Goal: Transaction & Acquisition: Purchase product/service

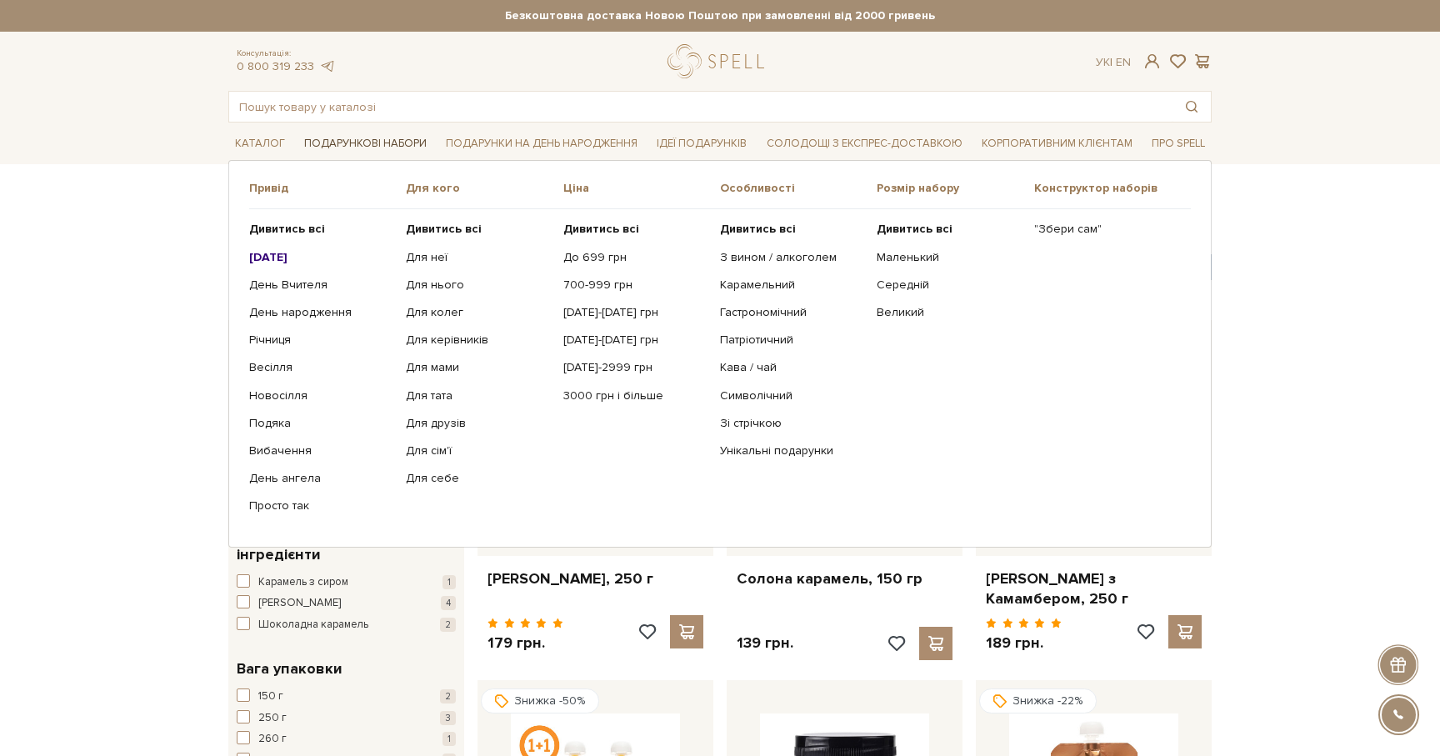
click at [386, 138] on link "Подарункові набори" at bounding box center [365, 144] width 136 height 26
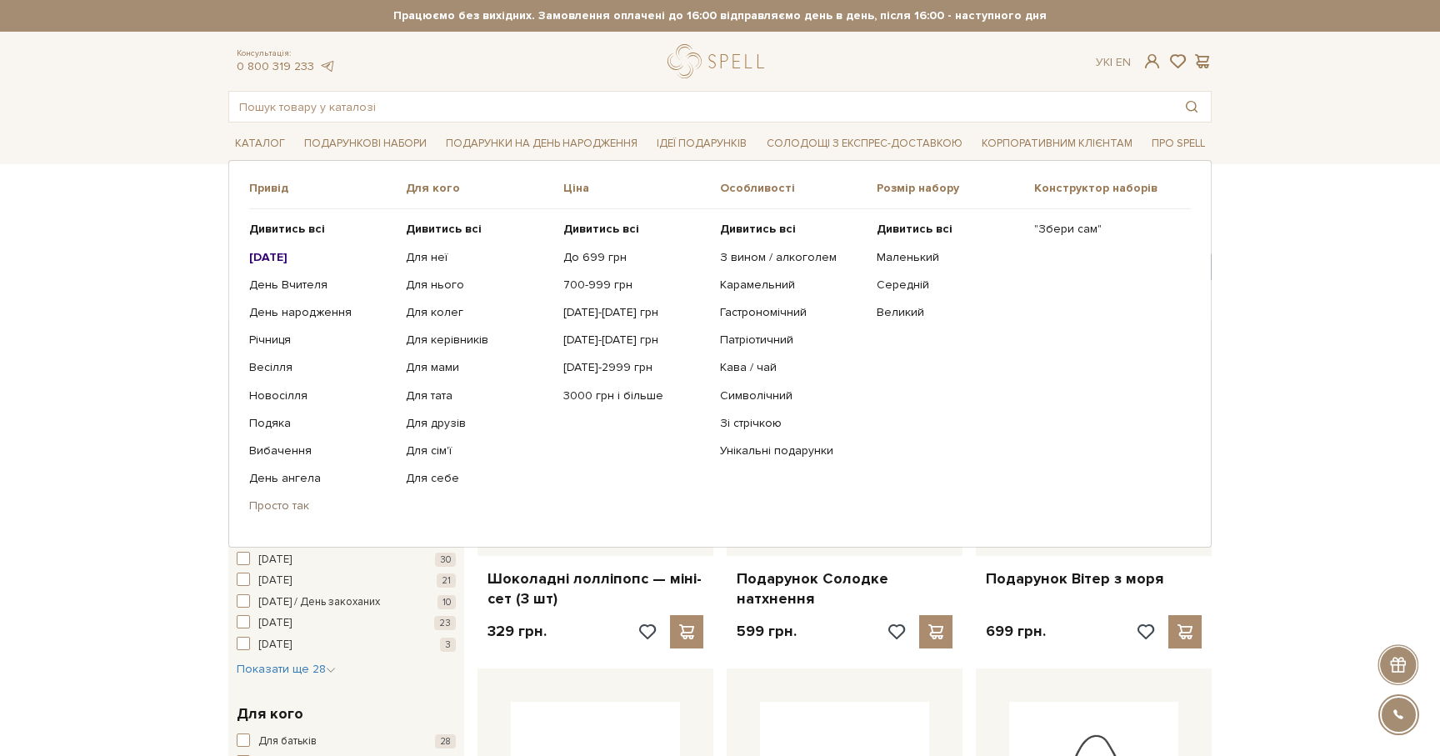
click at [285, 512] on link "Просто так" at bounding box center [321, 505] width 144 height 15
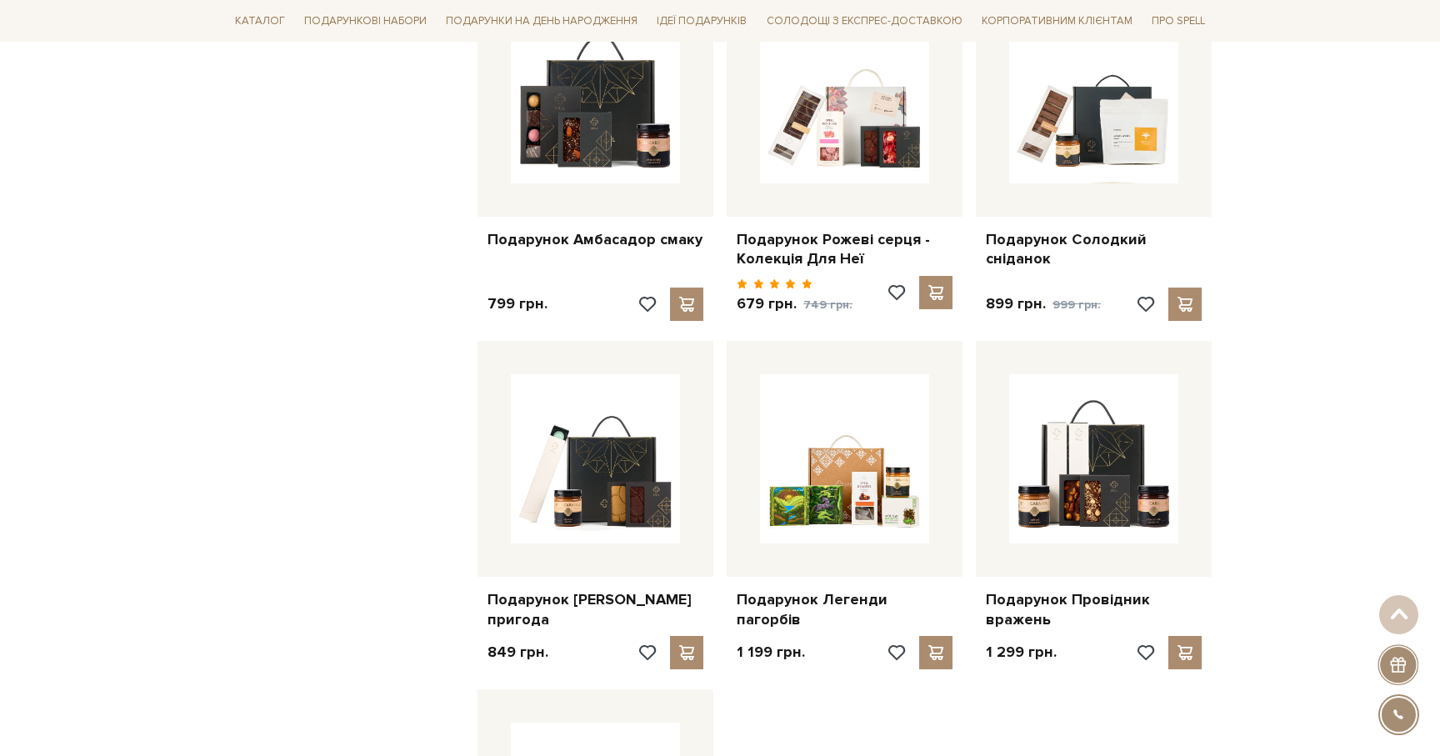
scroll to position [1420, 0]
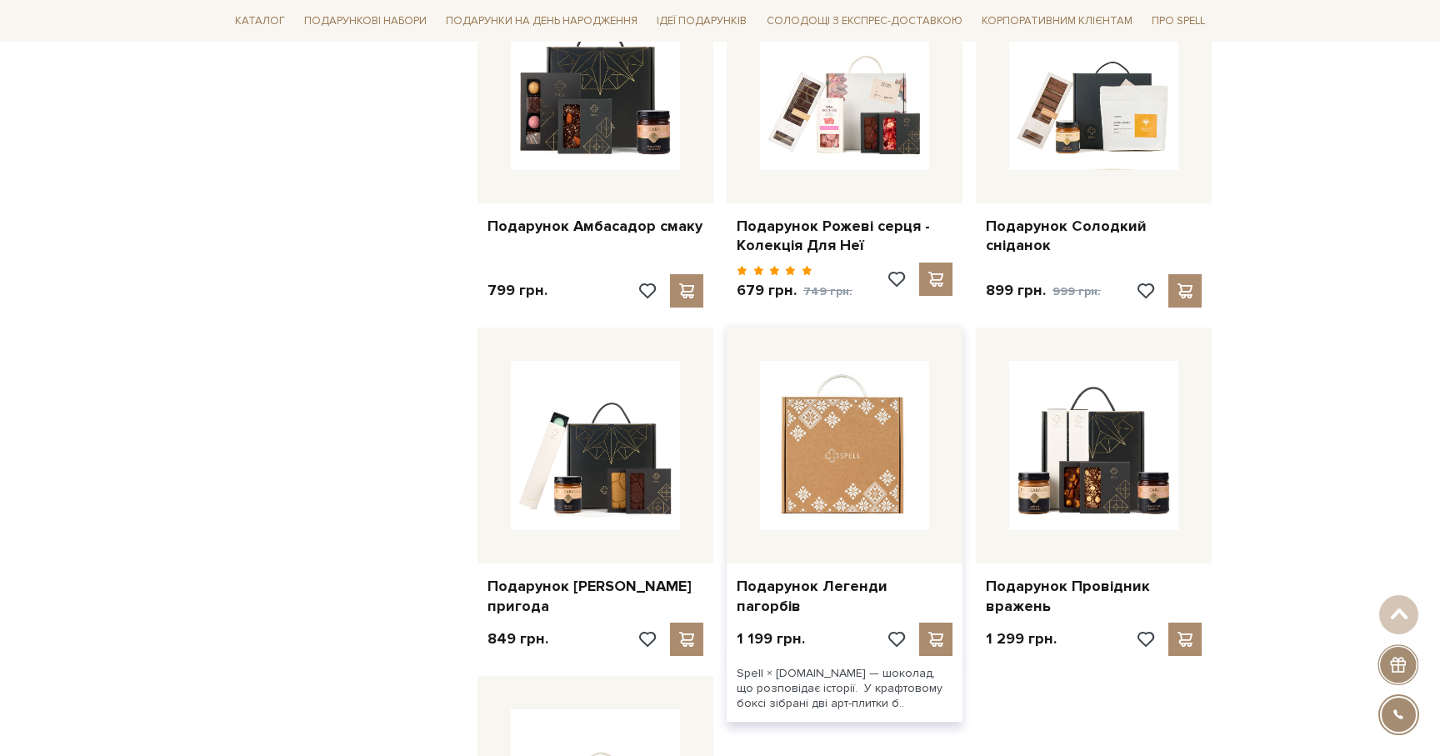
click at [878, 458] on img at bounding box center [844, 445] width 169 height 169
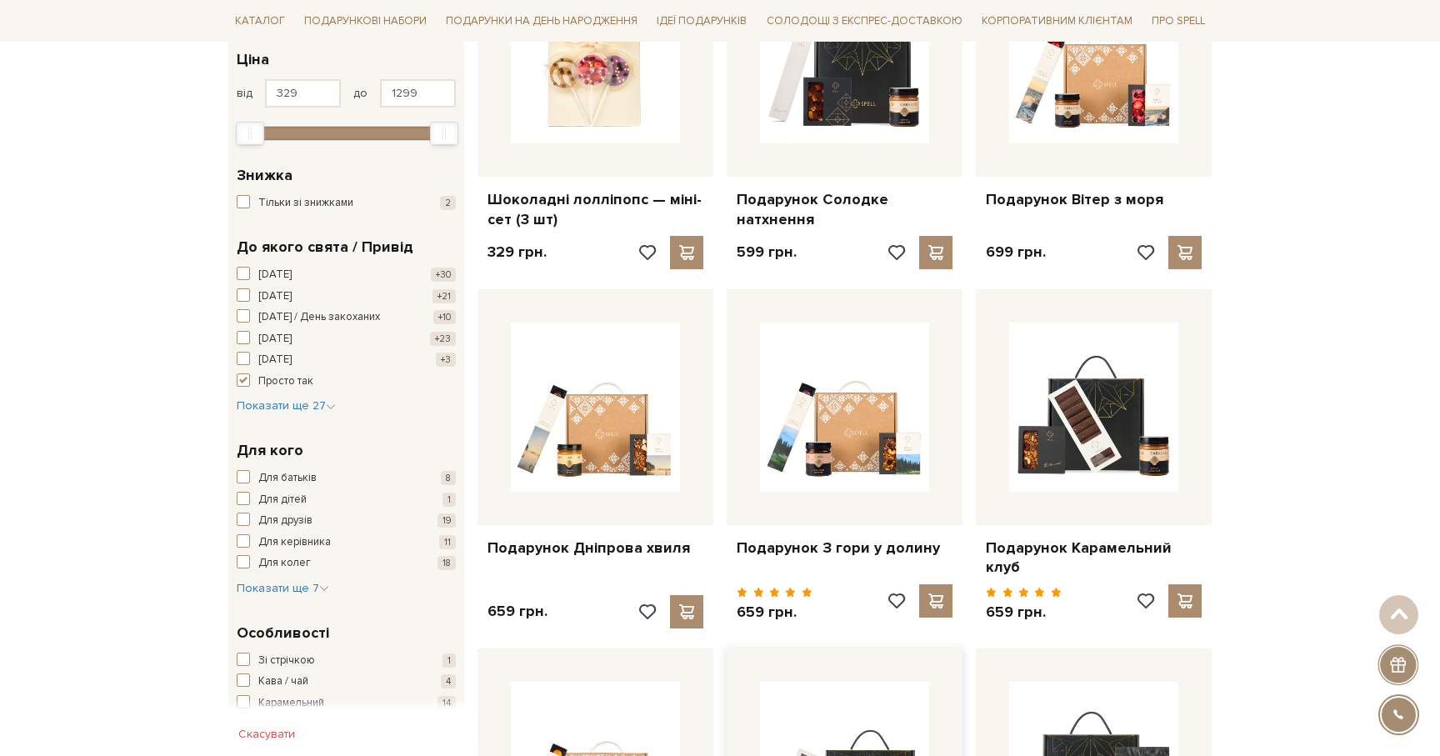
scroll to position [349, 0]
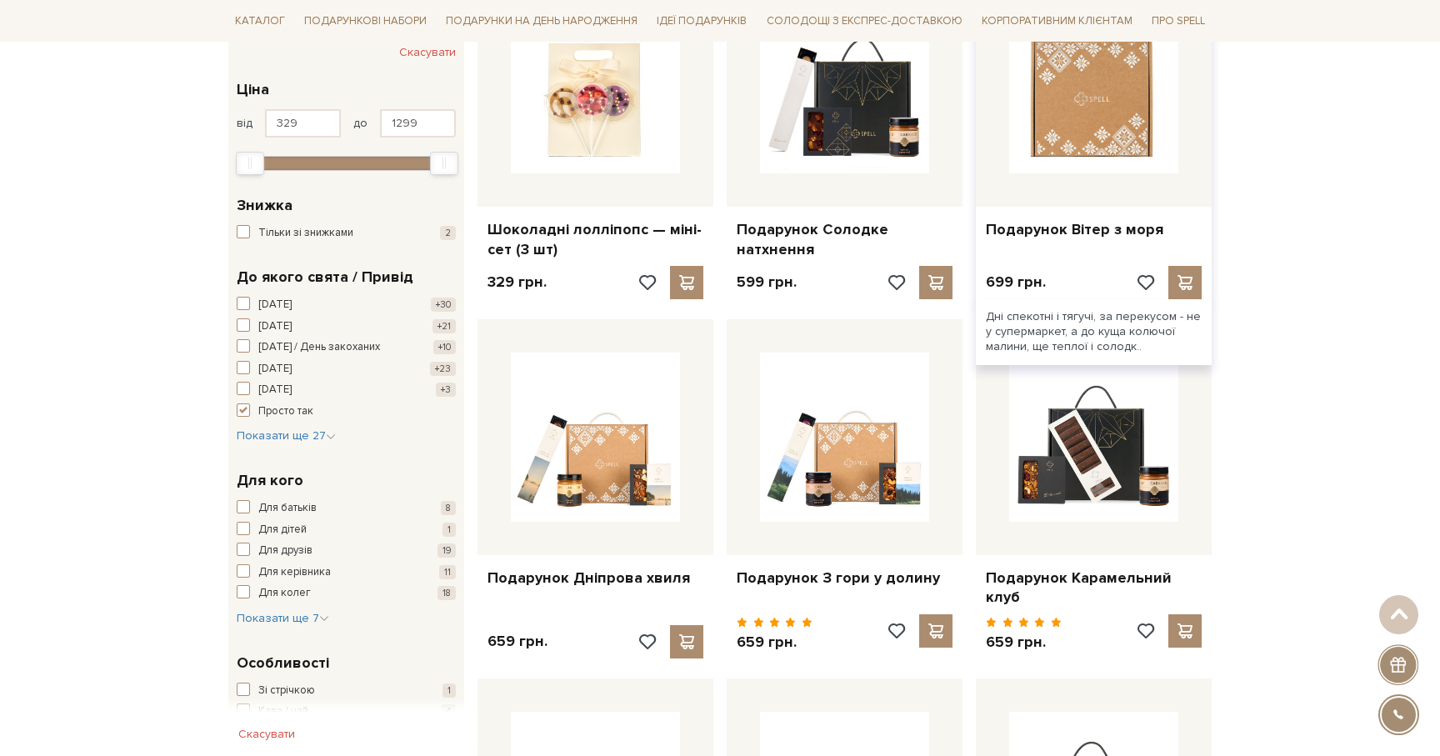
click at [1146, 168] on img at bounding box center [1093, 88] width 169 height 169
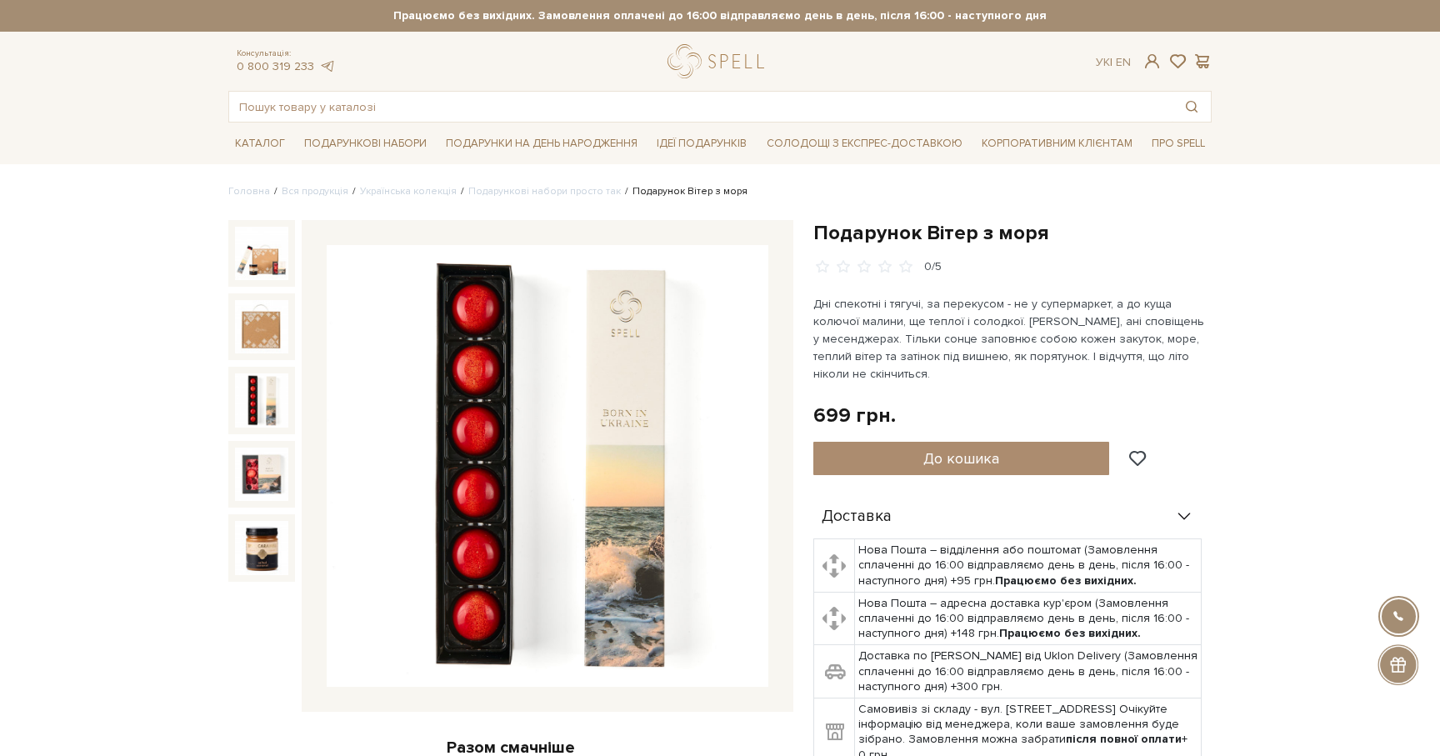
click at [250, 402] on img at bounding box center [261, 399] width 53 height 53
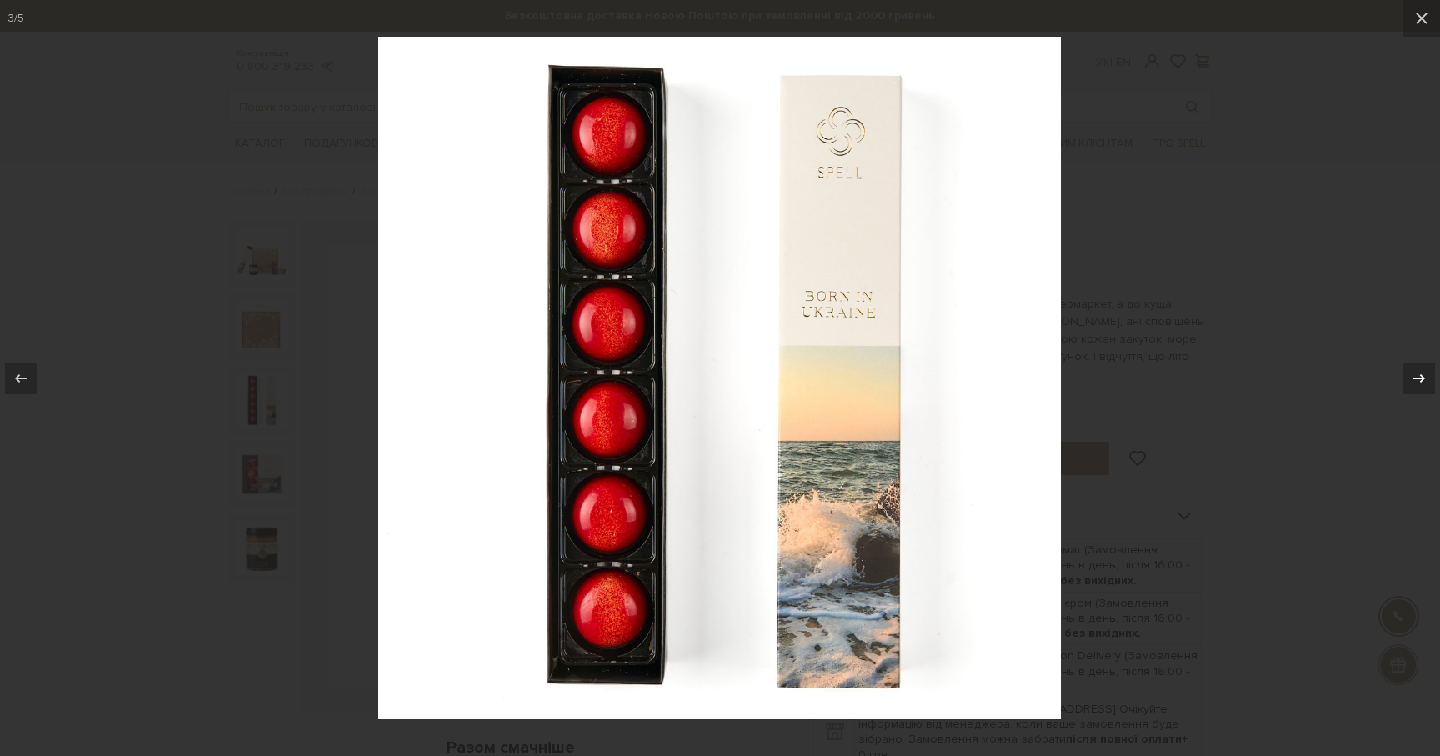
click at [1416, 368] on icon at bounding box center [1419, 378] width 20 height 20
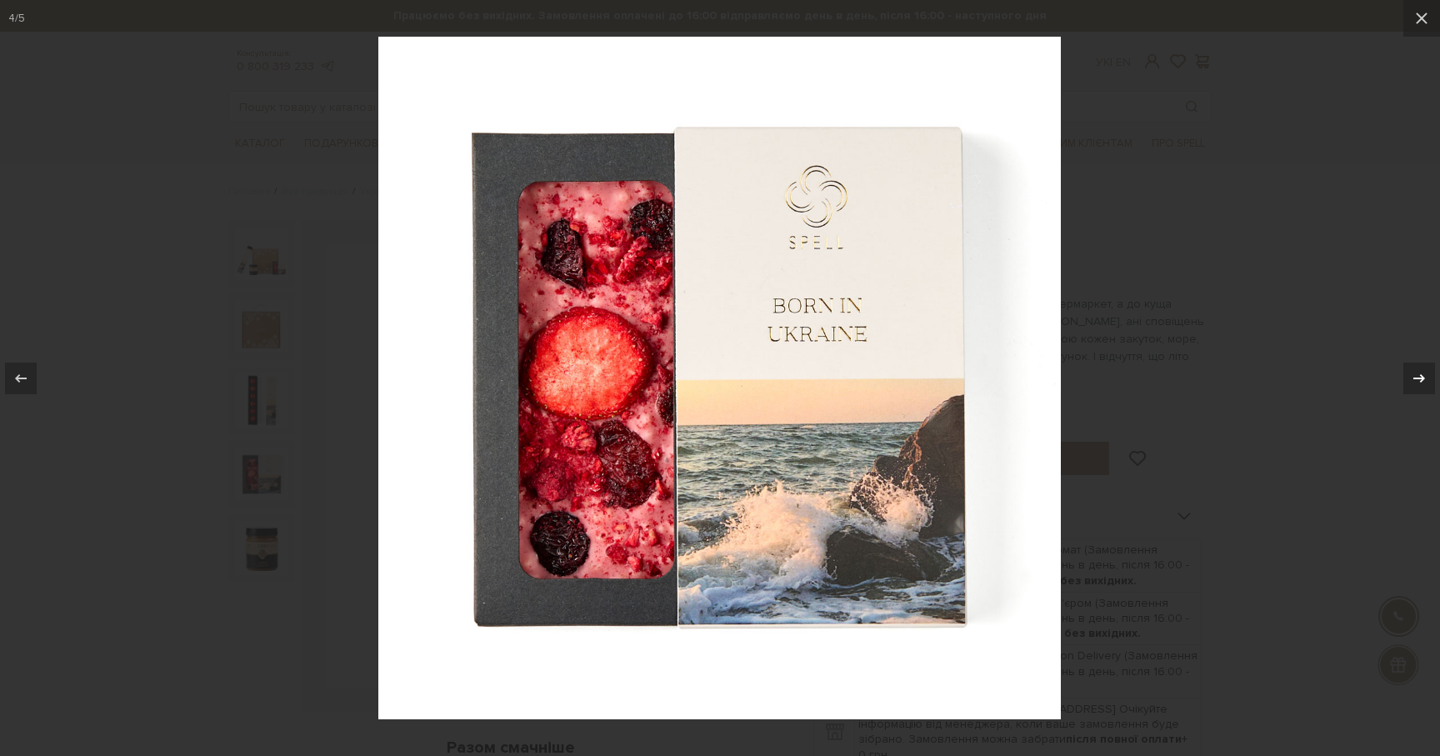
click at [1428, 368] on icon at bounding box center [1419, 378] width 20 height 20
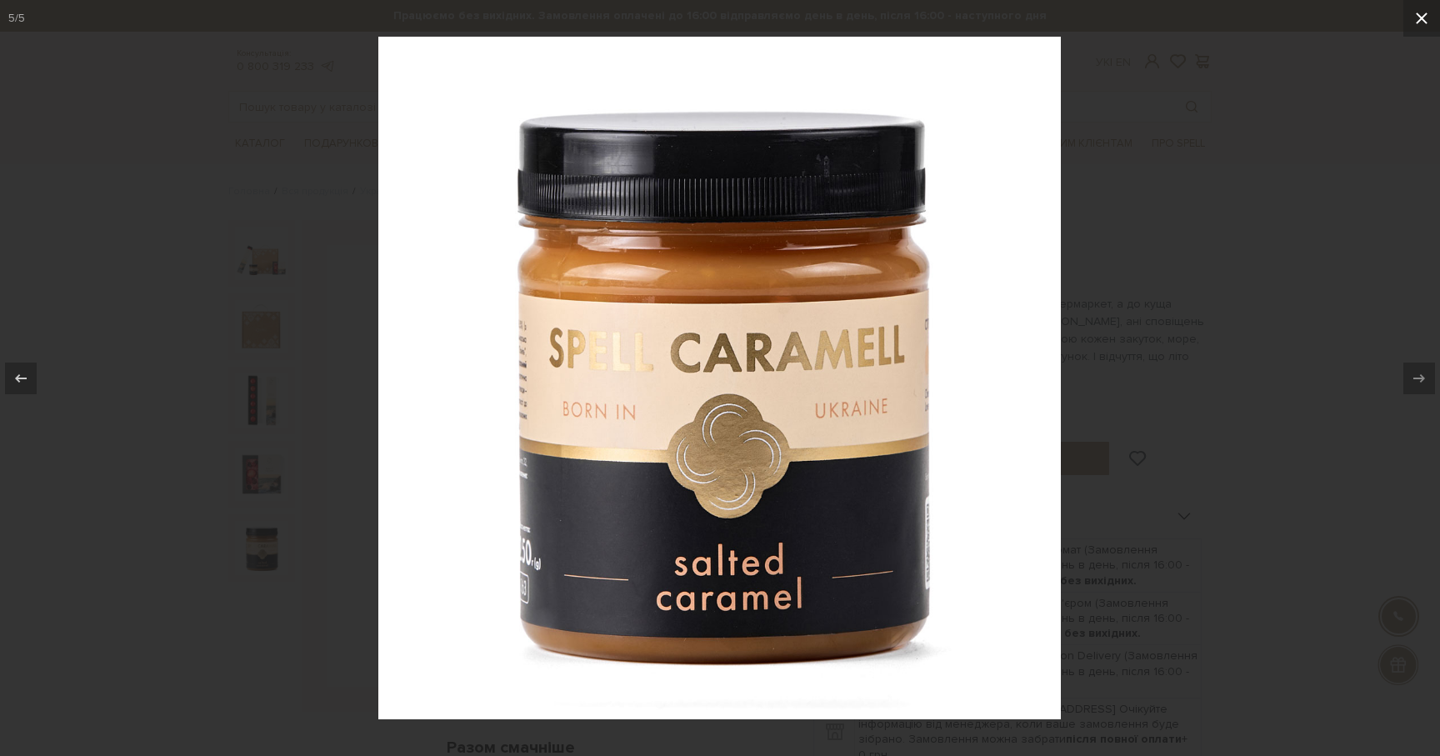
click at [1425, 12] on icon at bounding box center [1421, 18] width 20 height 20
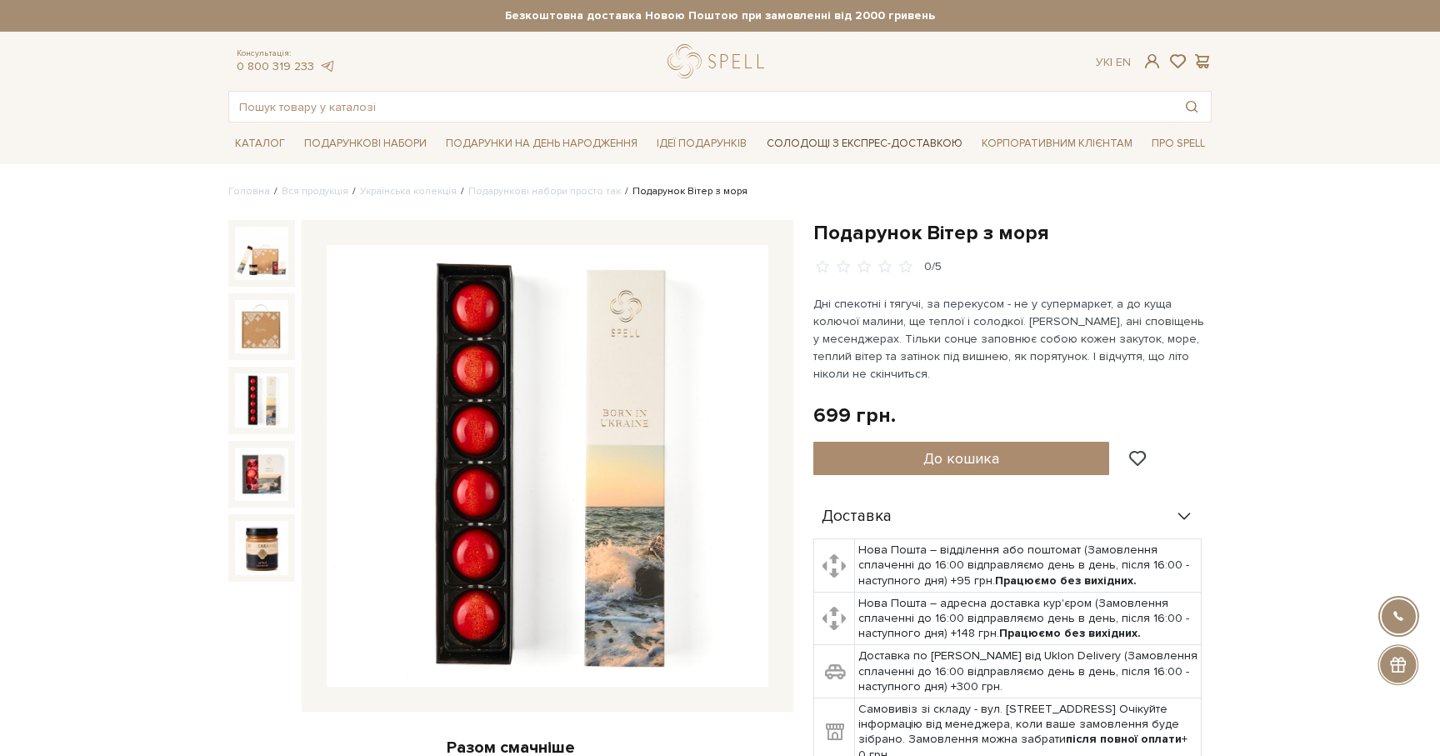
click at [855, 147] on link "Солодощі з експрес-доставкою" at bounding box center [864, 143] width 209 height 28
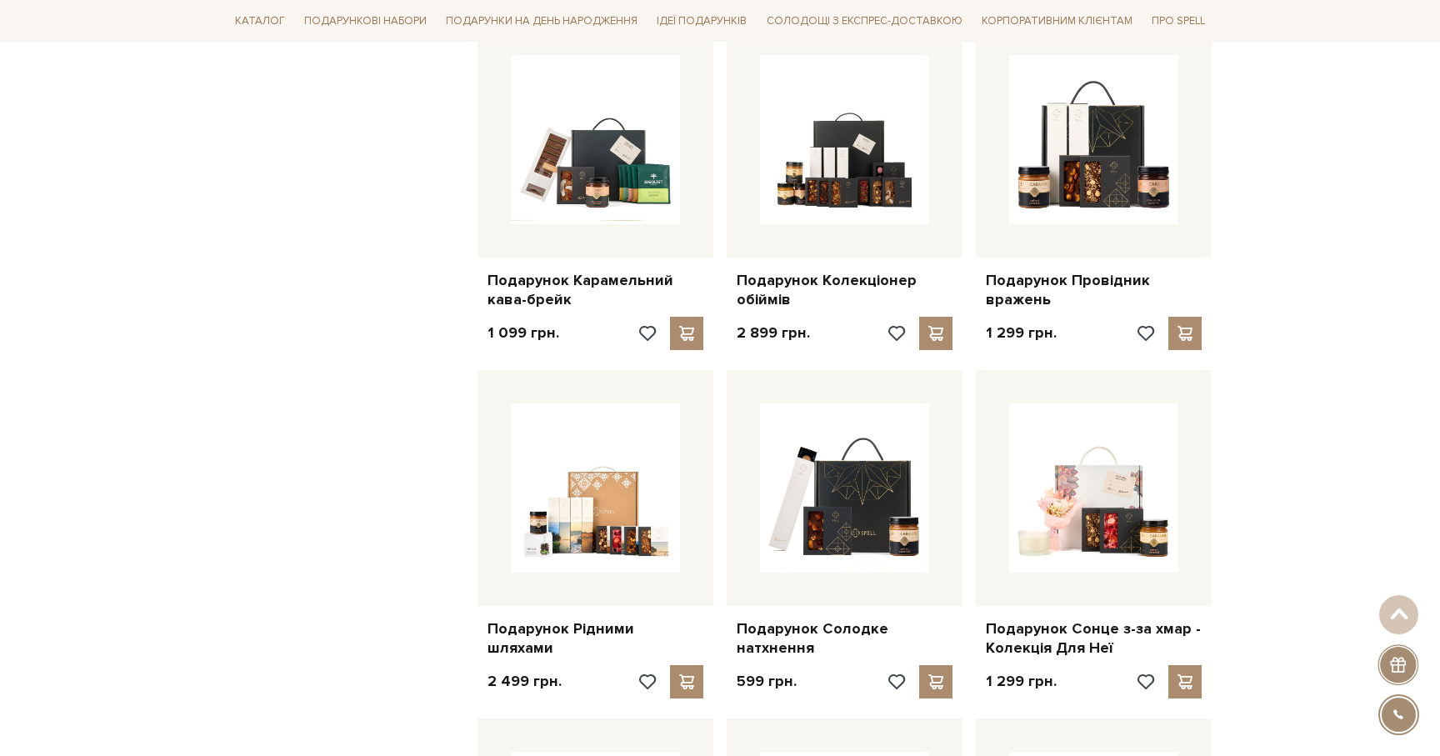
scroll to position [690, 0]
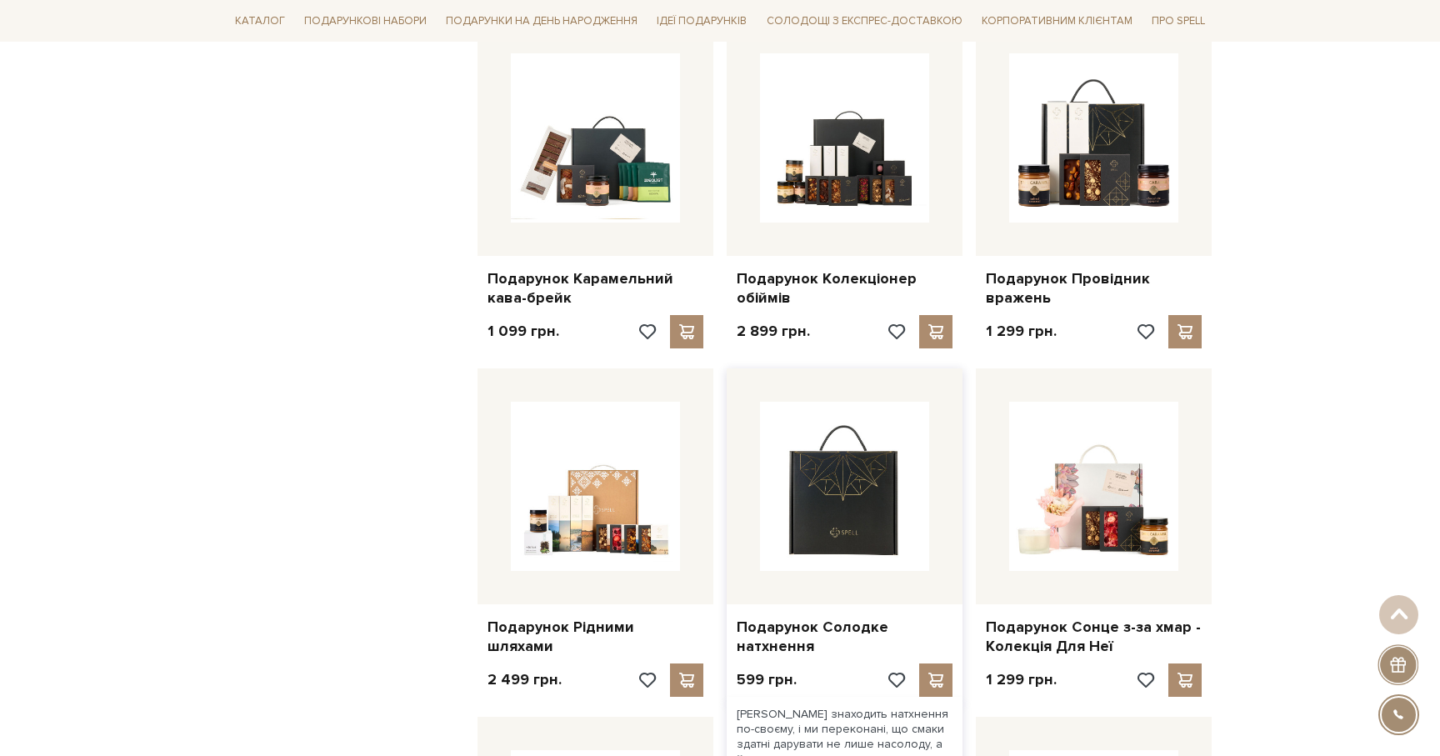
click at [837, 497] on img at bounding box center [844, 486] width 169 height 169
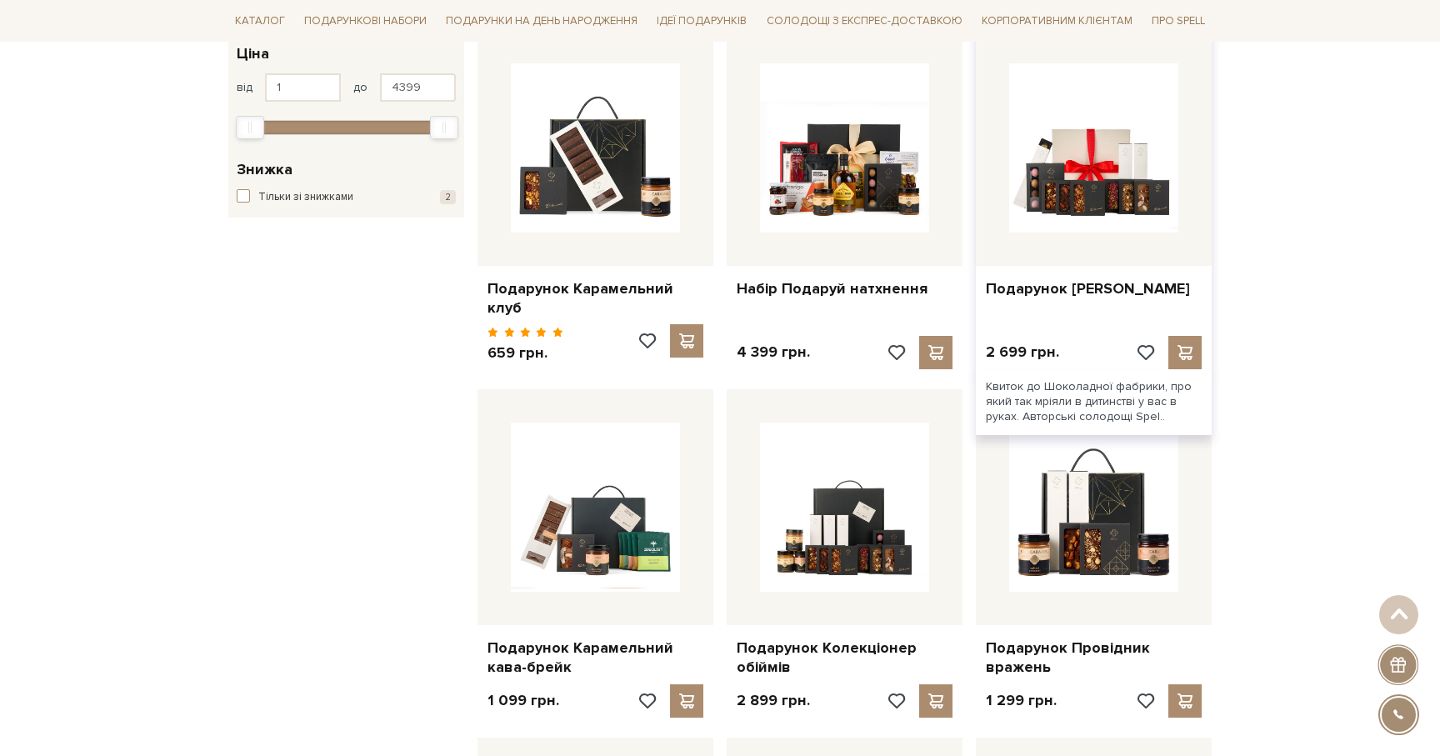
scroll to position [332, 0]
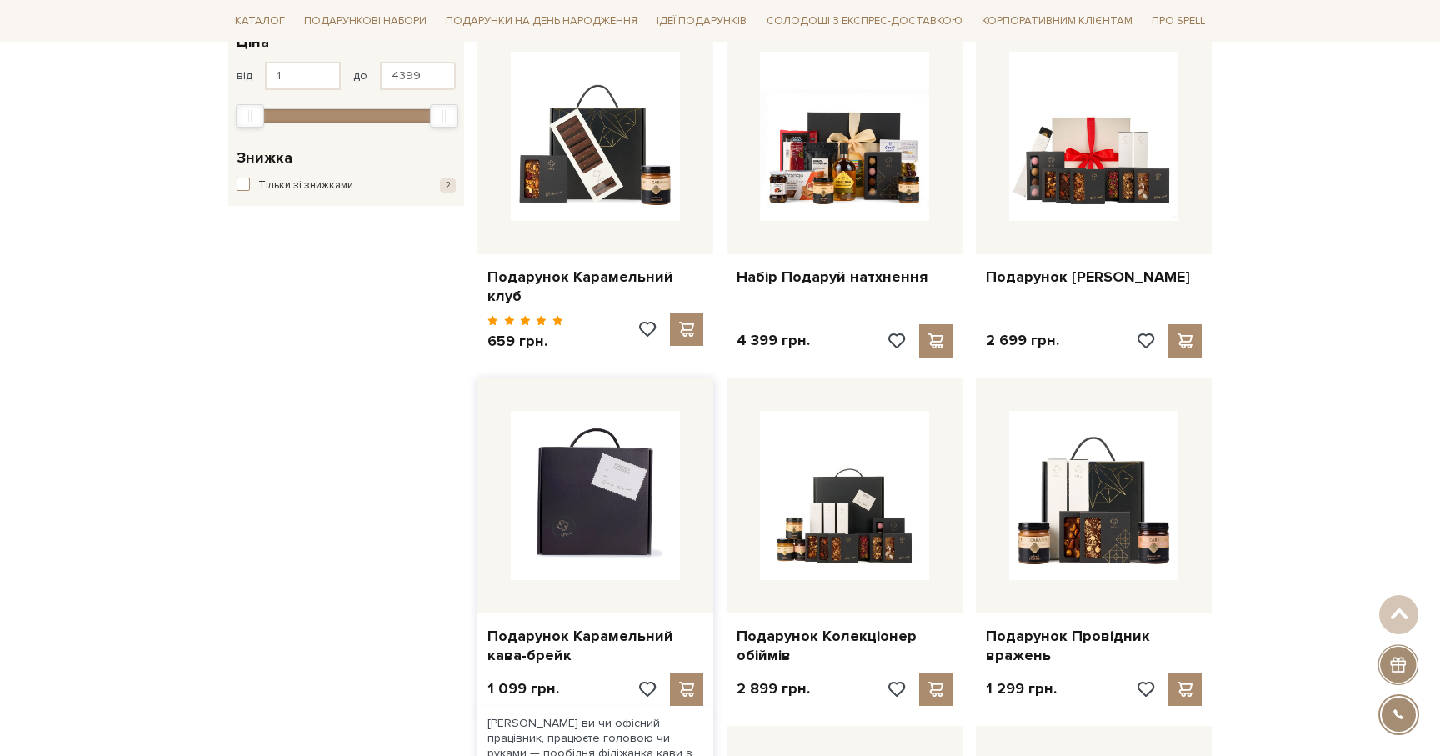
click at [652, 537] on img at bounding box center [595, 495] width 169 height 169
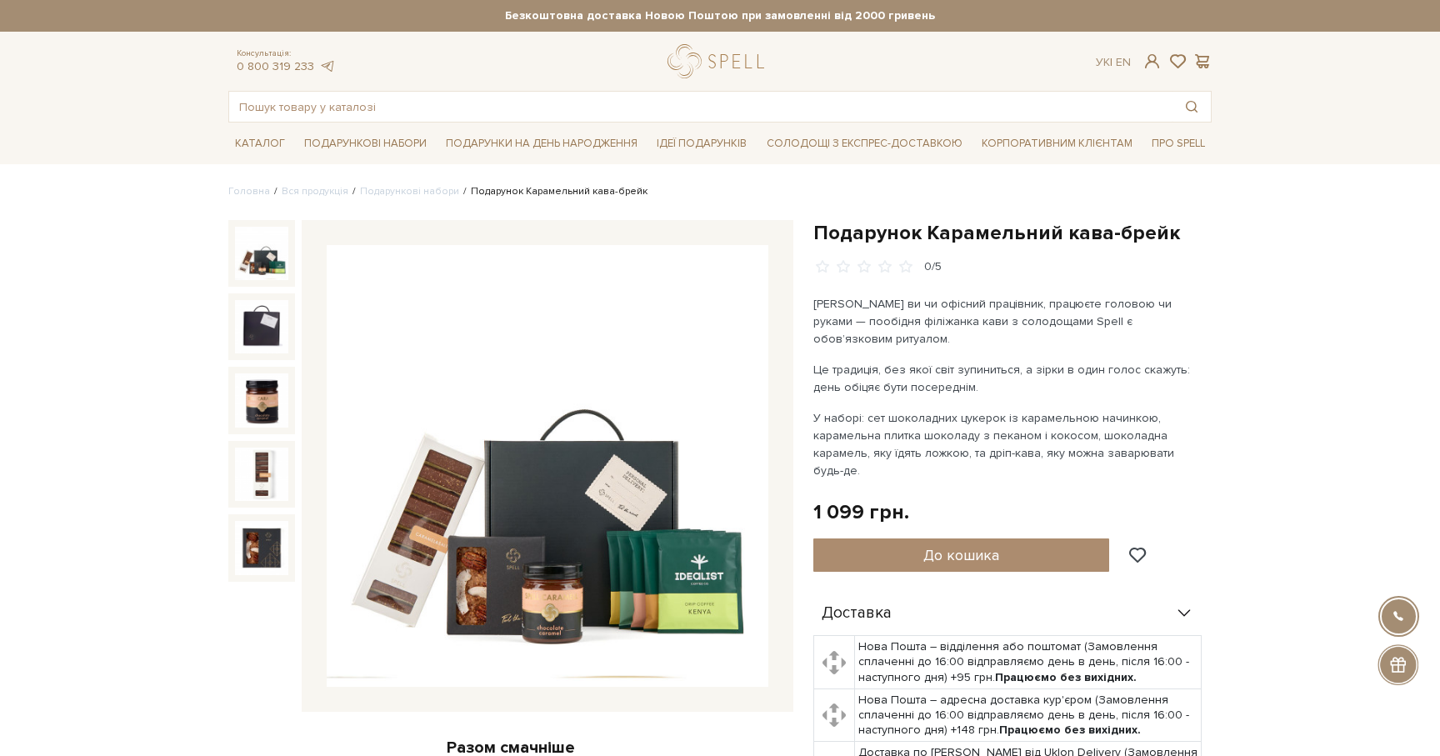
click at [711, 58] on link "logo" at bounding box center [719, 61] width 104 height 34
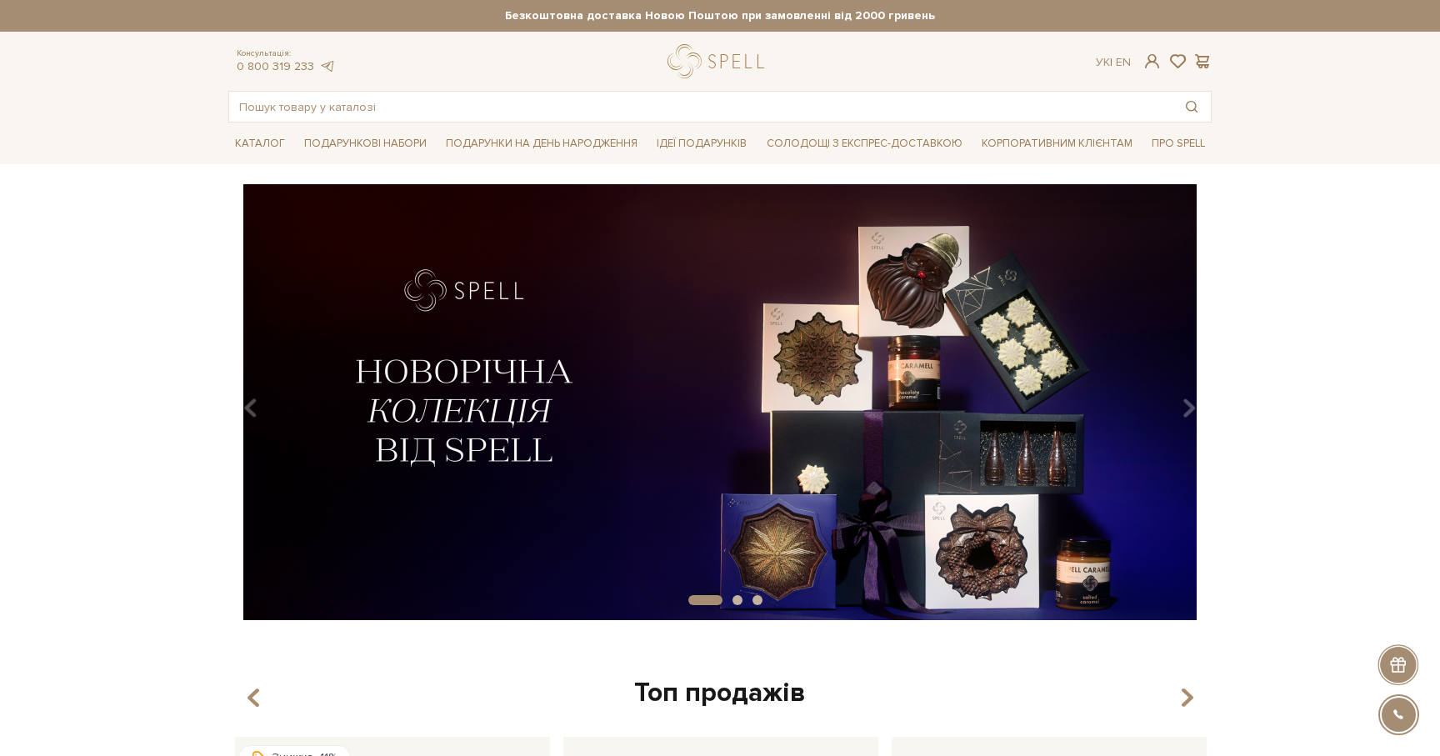
click at [925, 411] on img at bounding box center [719, 402] width 983 height 436
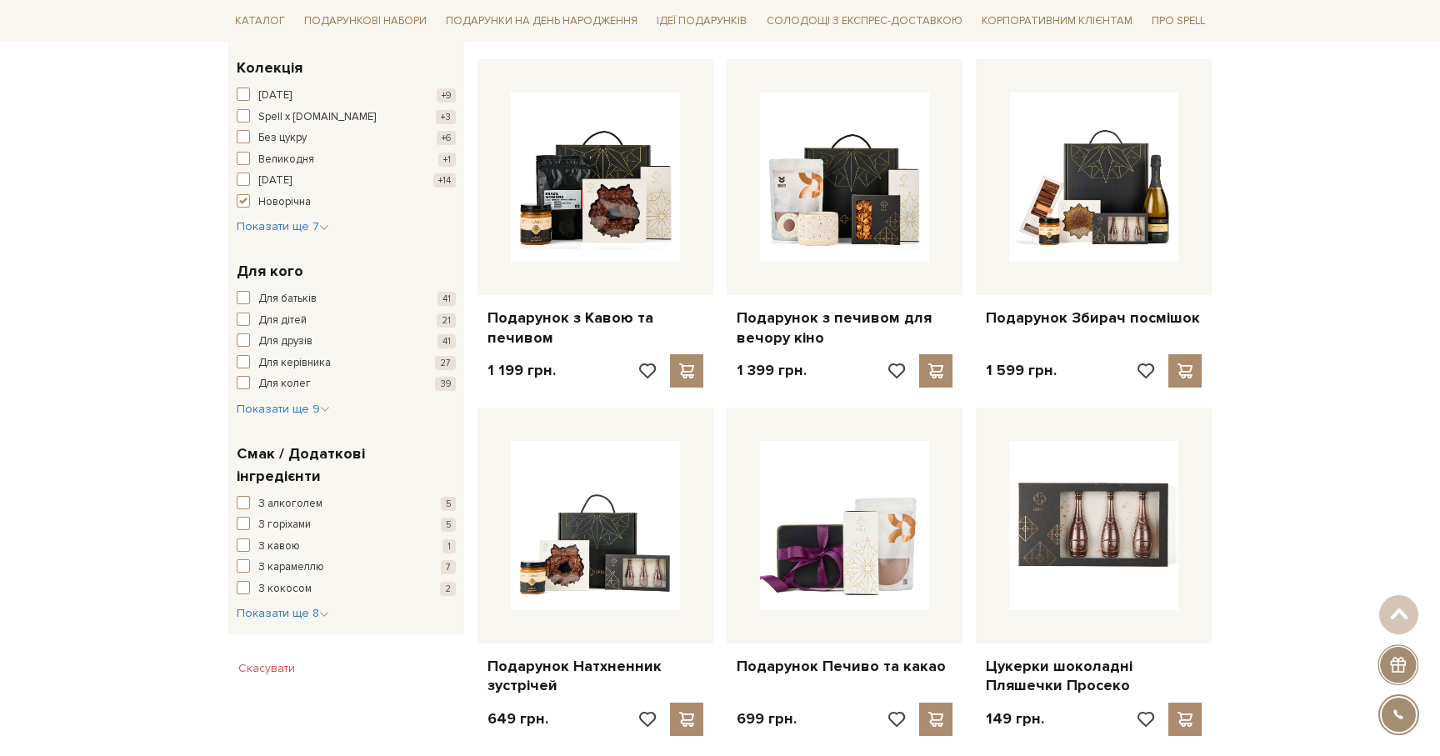
scroll to position [624, 0]
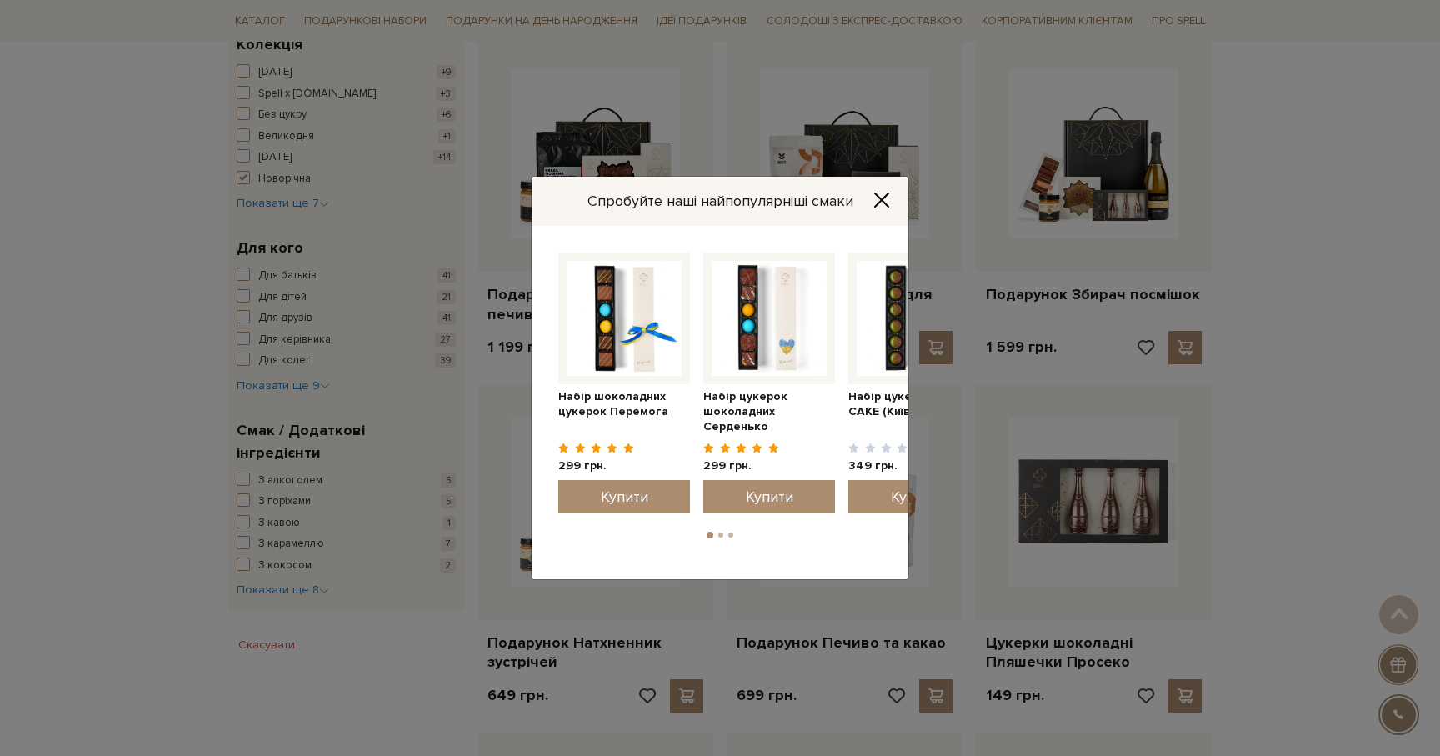
click at [878, 192] on icon "Close" at bounding box center [881, 200] width 17 height 17
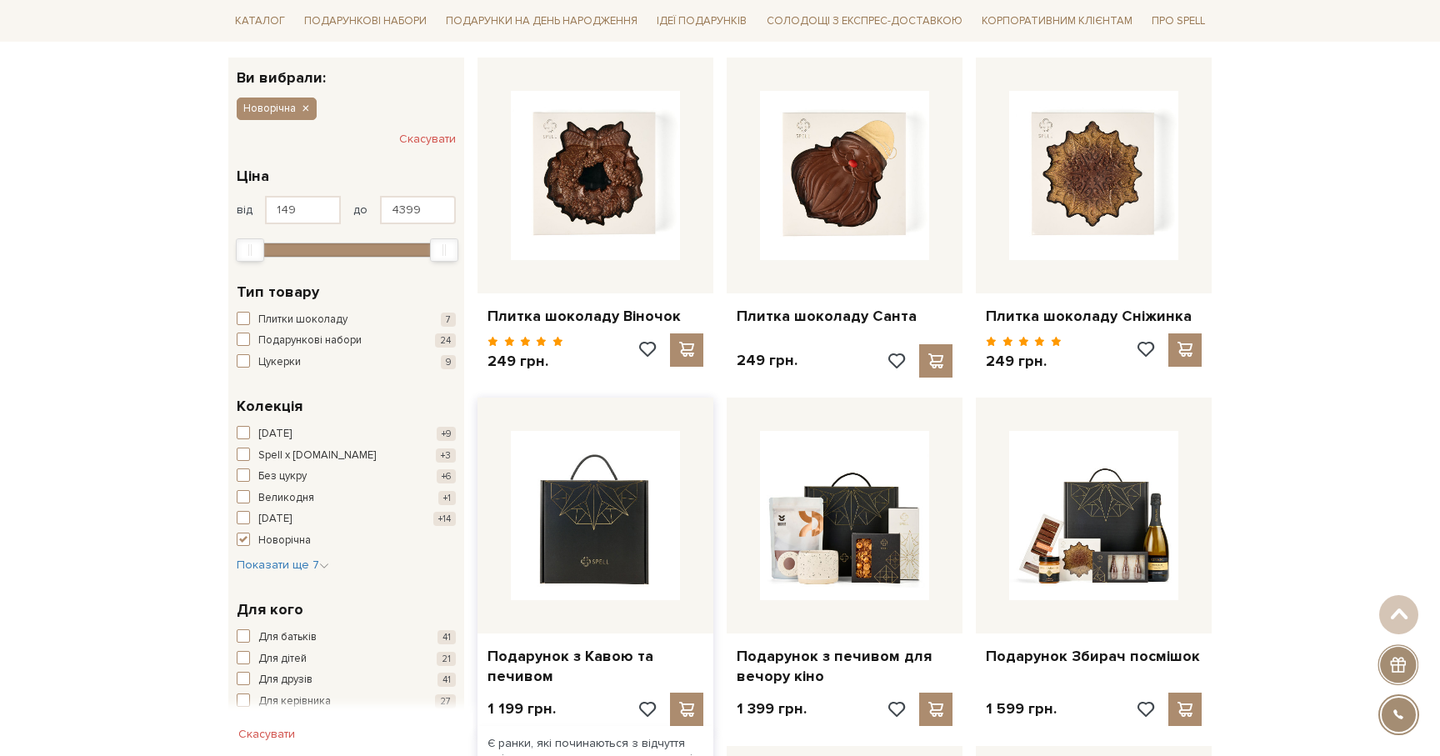
scroll to position [261, 0]
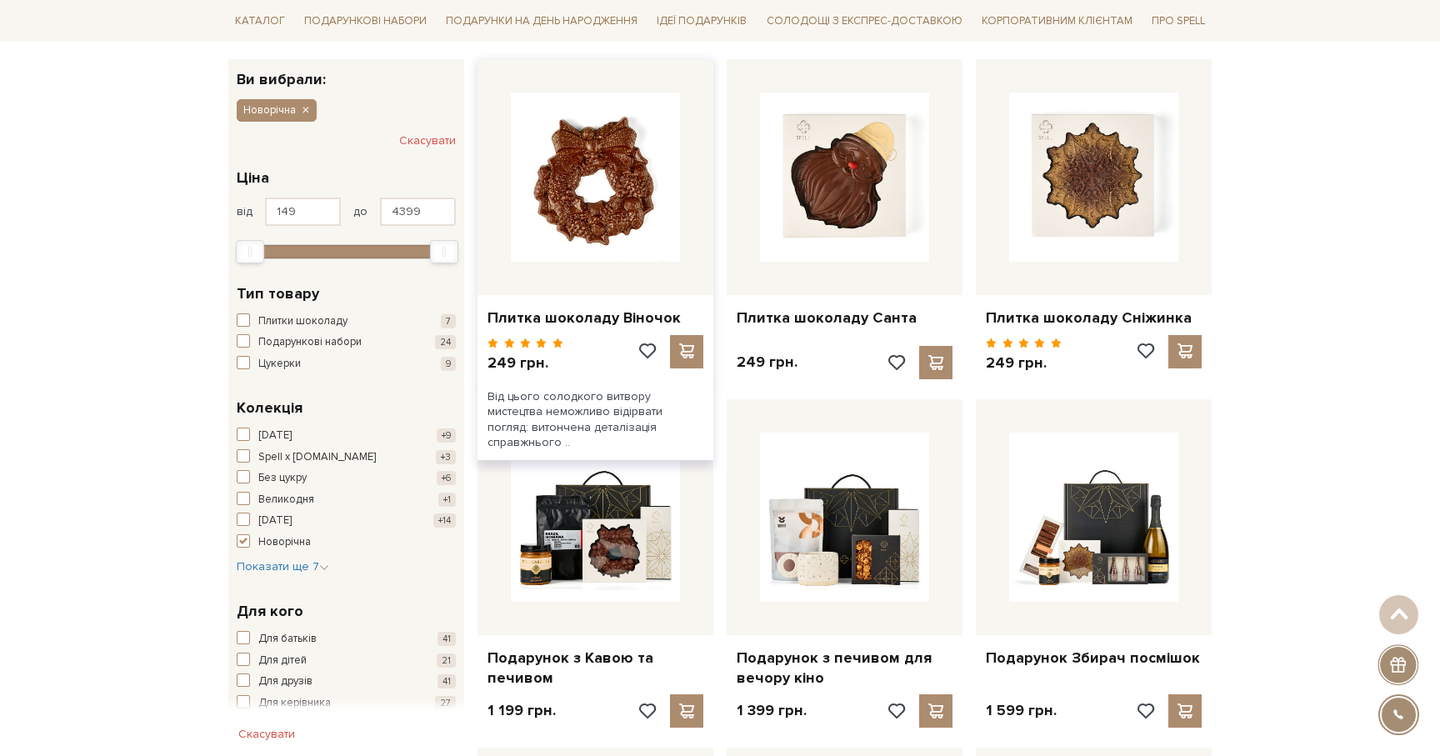
click at [649, 254] on img at bounding box center [595, 176] width 169 height 169
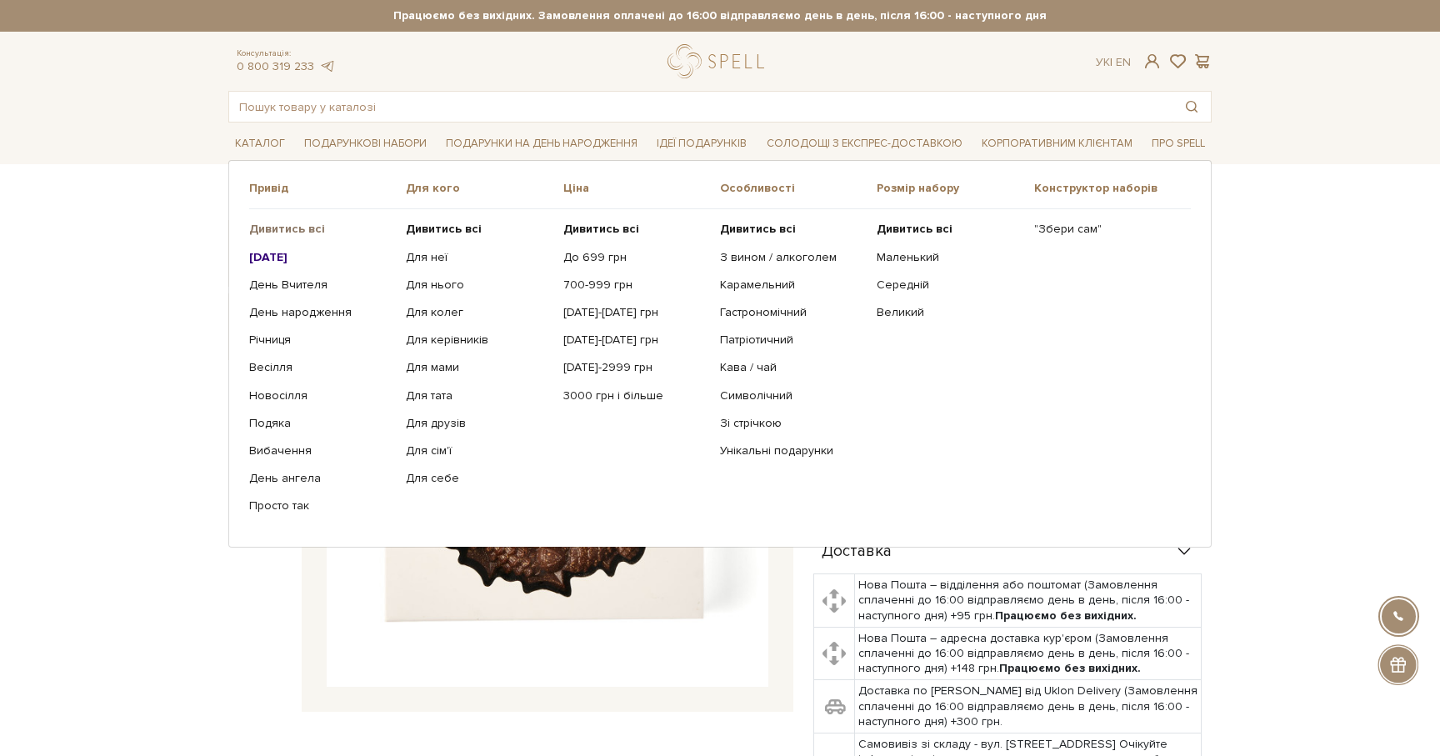
click at [294, 226] on b "Дивитись всі" at bounding box center [287, 229] width 76 height 14
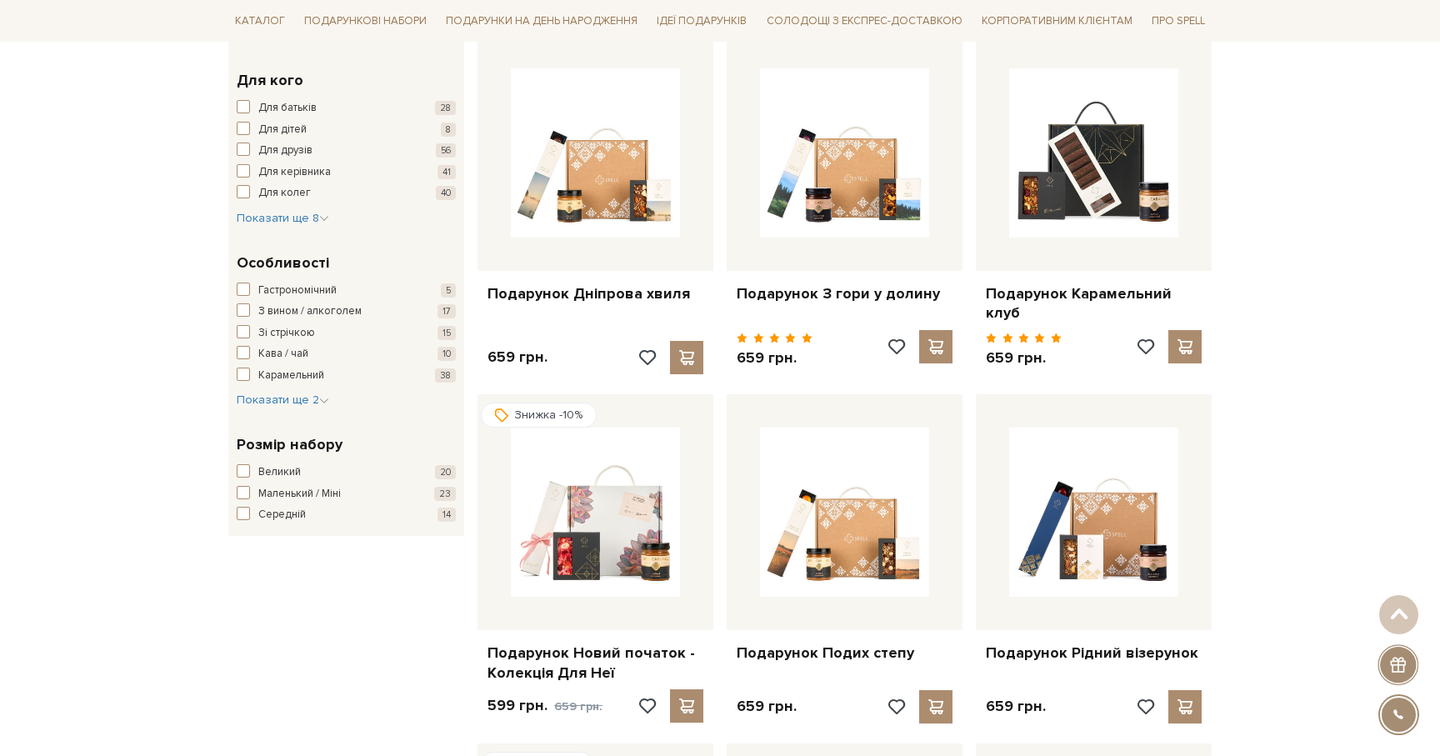
scroll to position [642, 0]
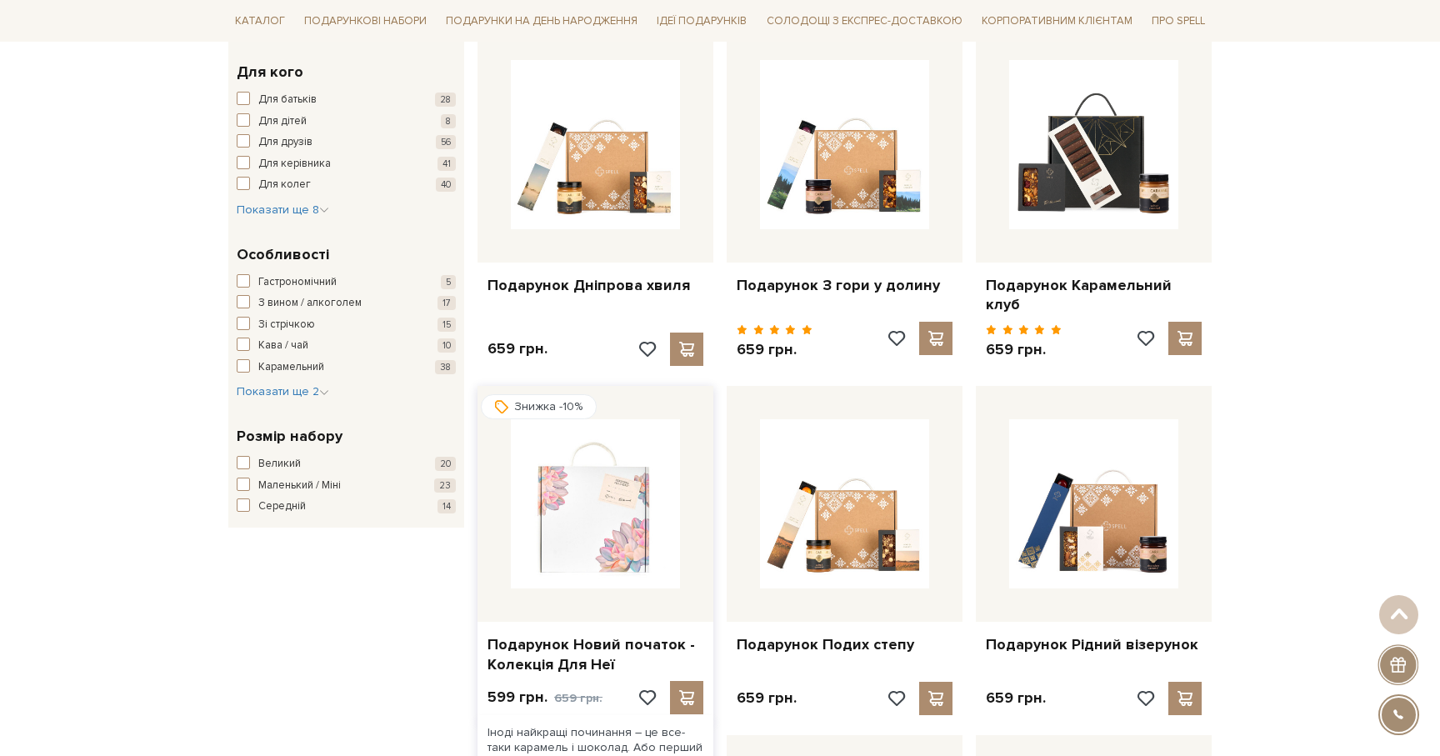
click at [614, 535] on img at bounding box center [595, 503] width 169 height 169
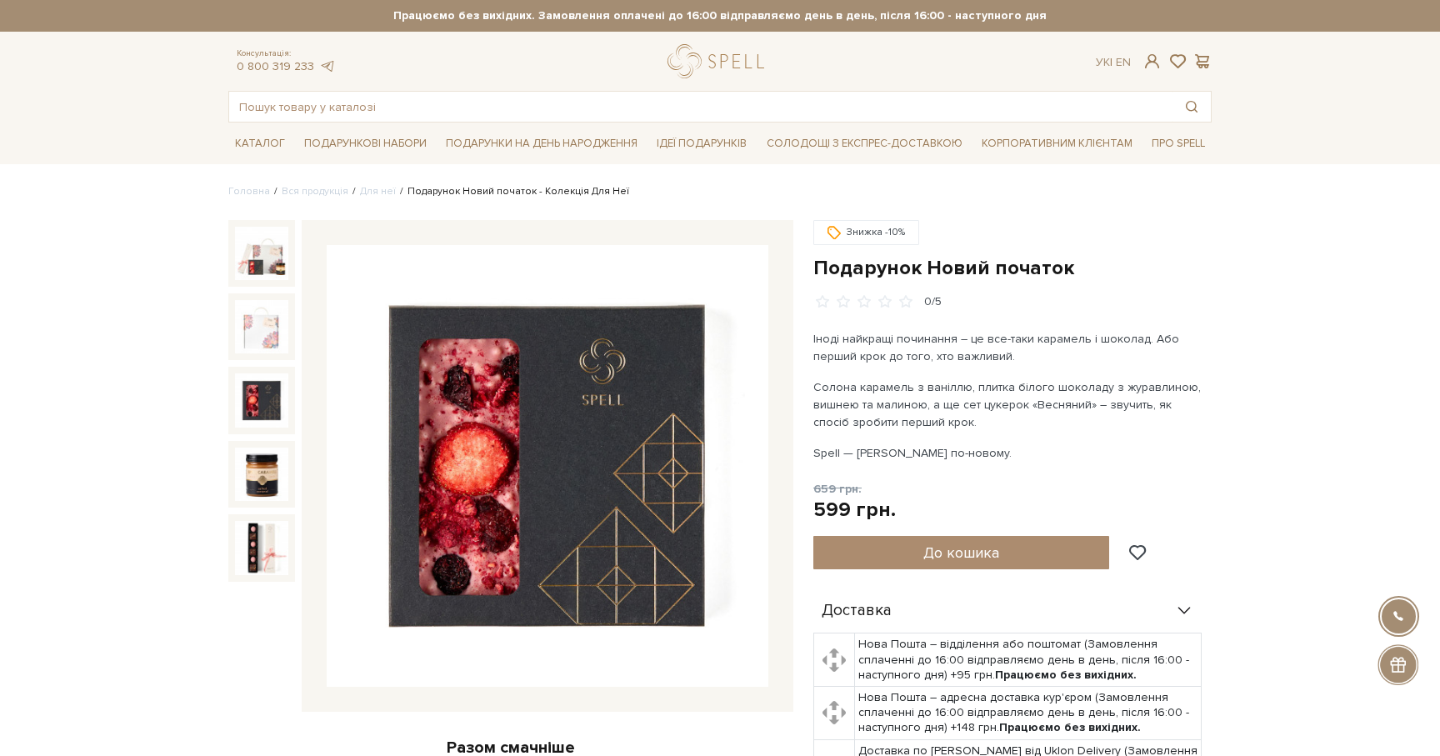
click at [251, 408] on img at bounding box center [261, 399] width 53 height 53
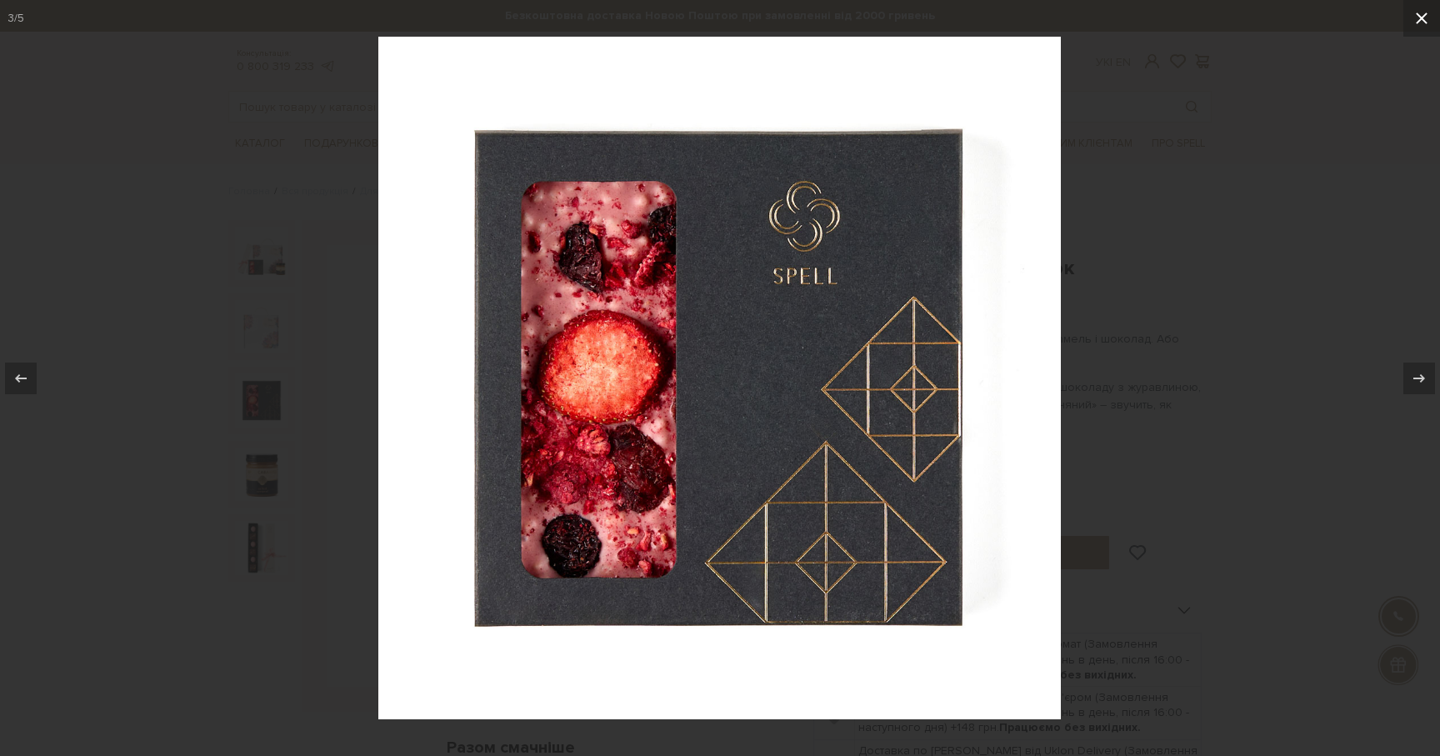
click at [1416, 13] on icon at bounding box center [1422, 18] width 12 height 12
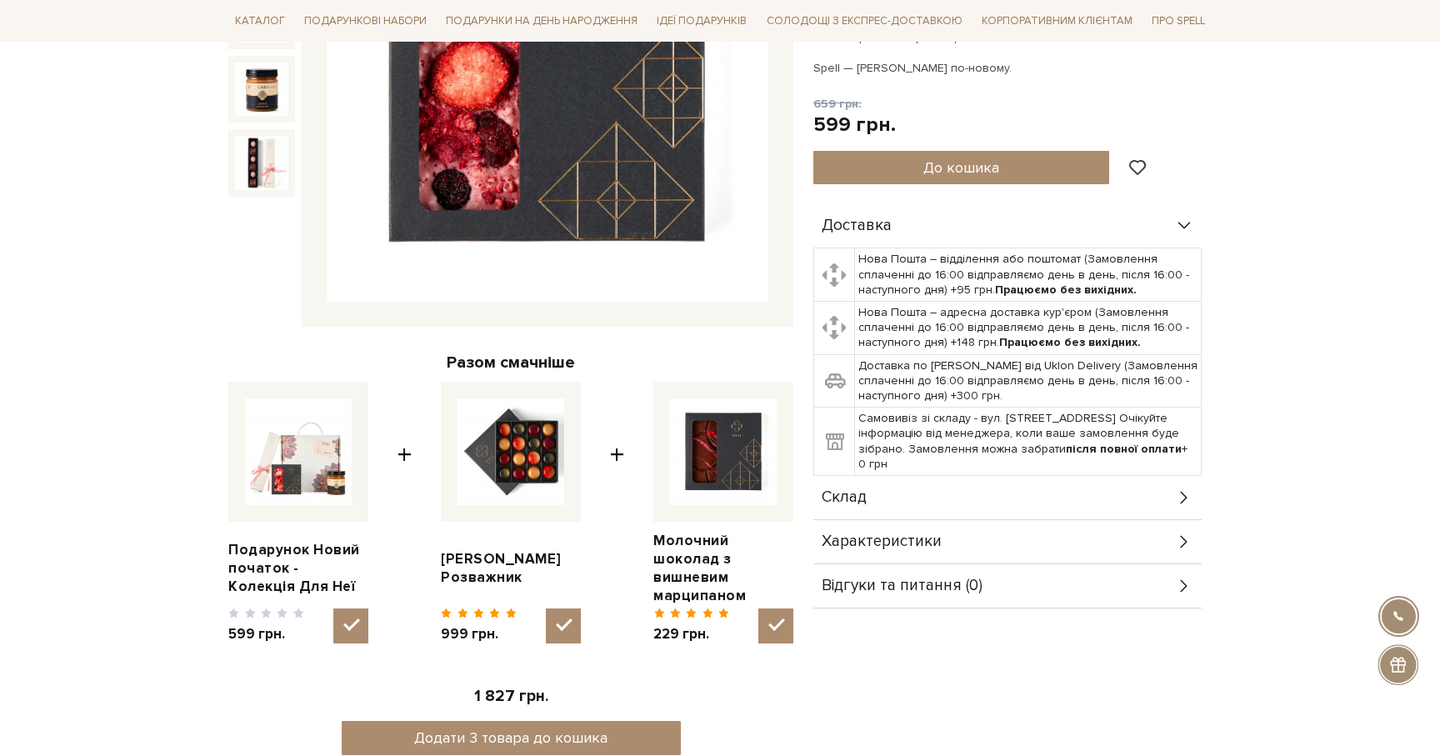
scroll to position [387, 0]
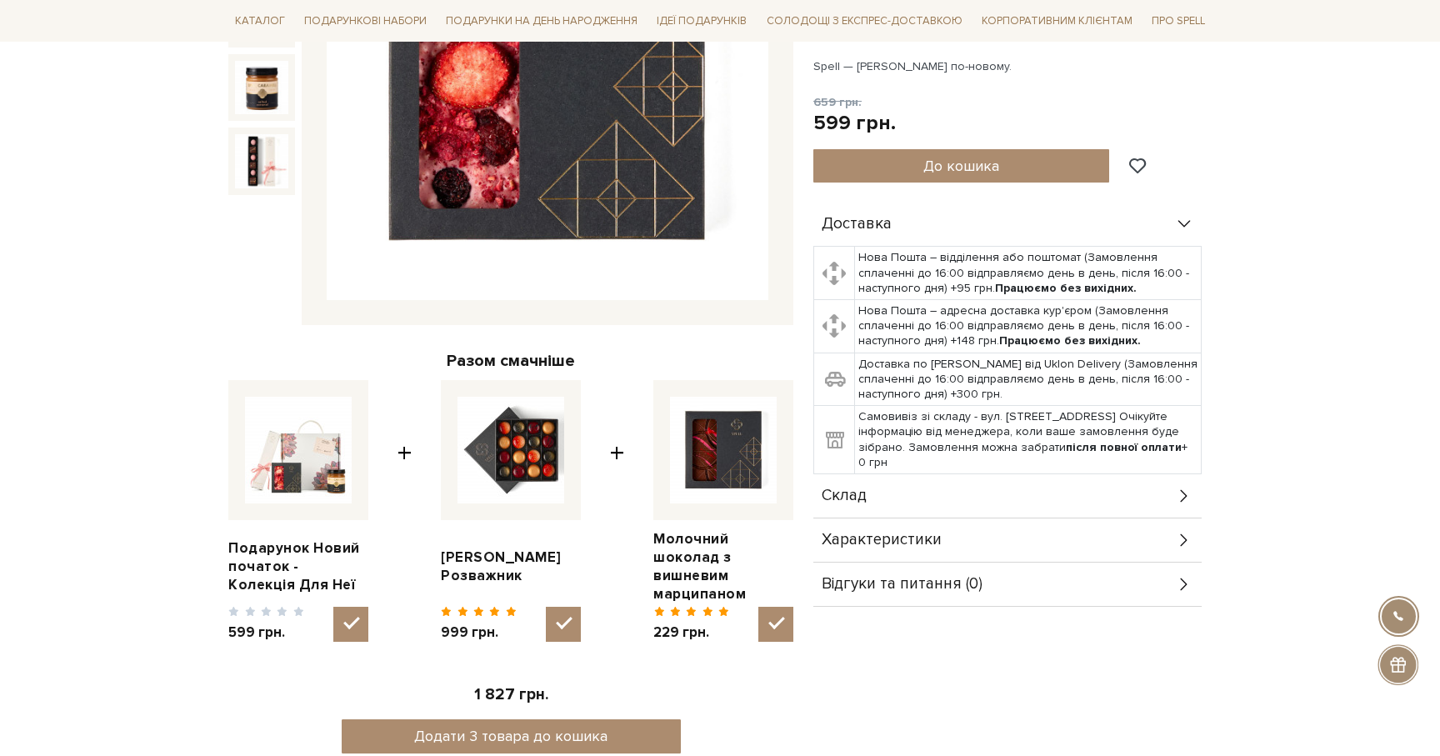
click at [729, 472] on img at bounding box center [723, 450] width 107 height 107
click at [758, 607] on input "checkbox" at bounding box center [775, 624] width 35 height 35
checkbox input "false"
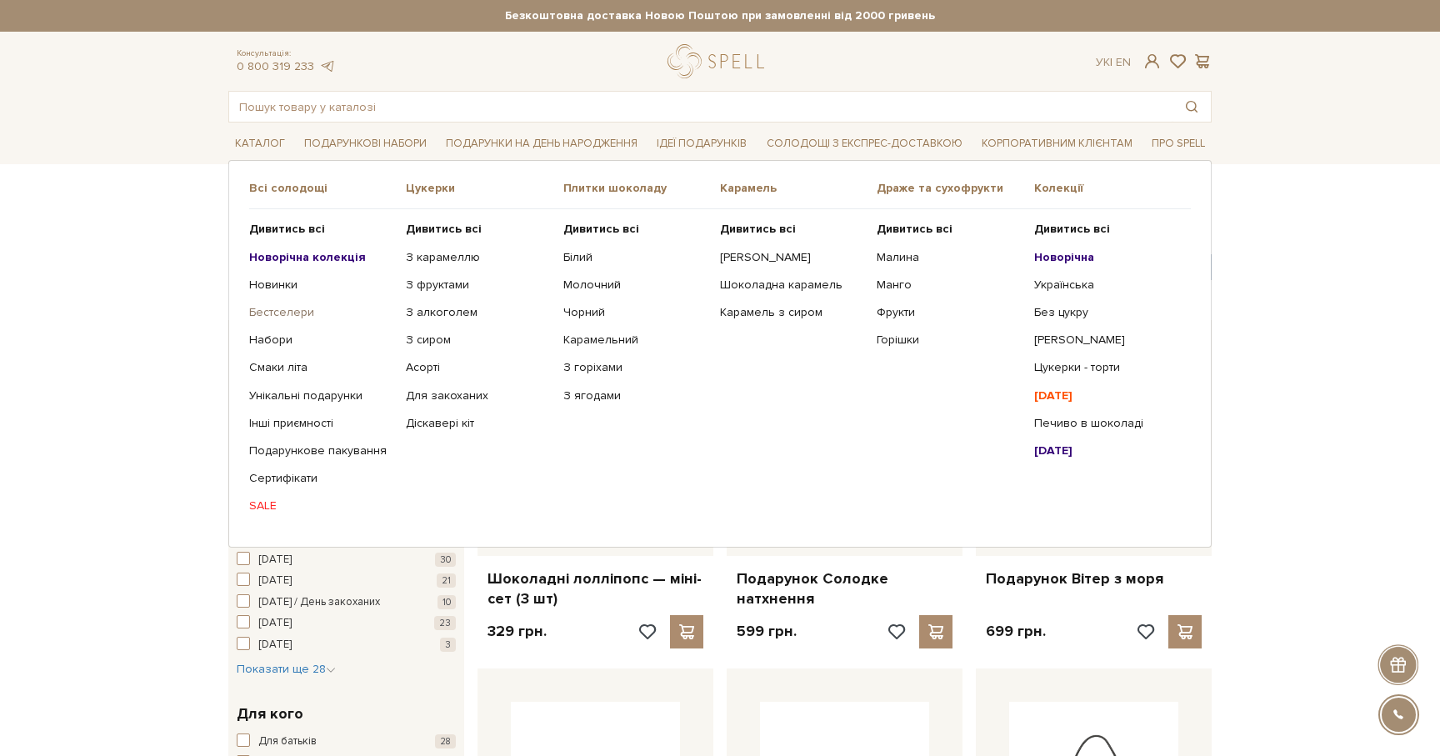
click at [289, 315] on link "Бестселери" at bounding box center [321, 312] width 144 height 15
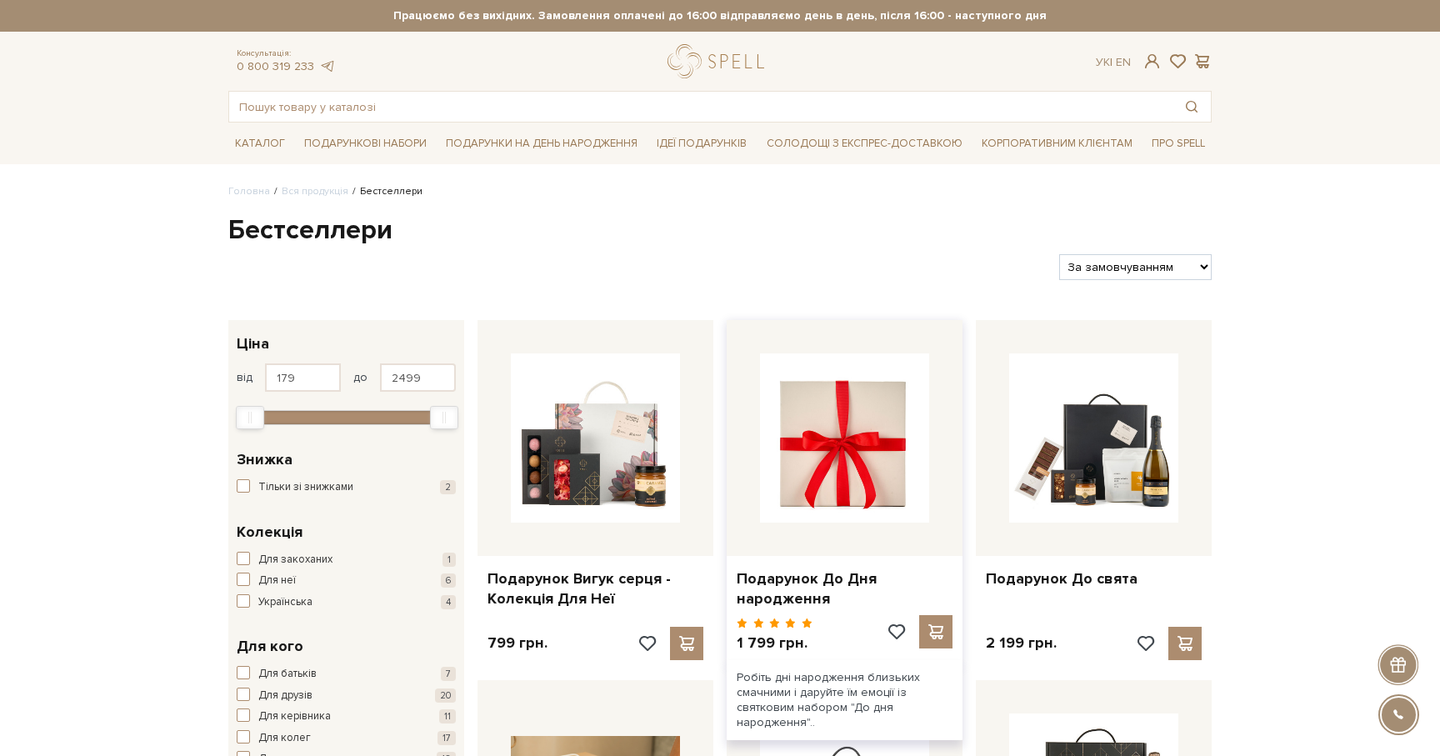
click at [840, 448] on img at bounding box center [844, 437] width 169 height 169
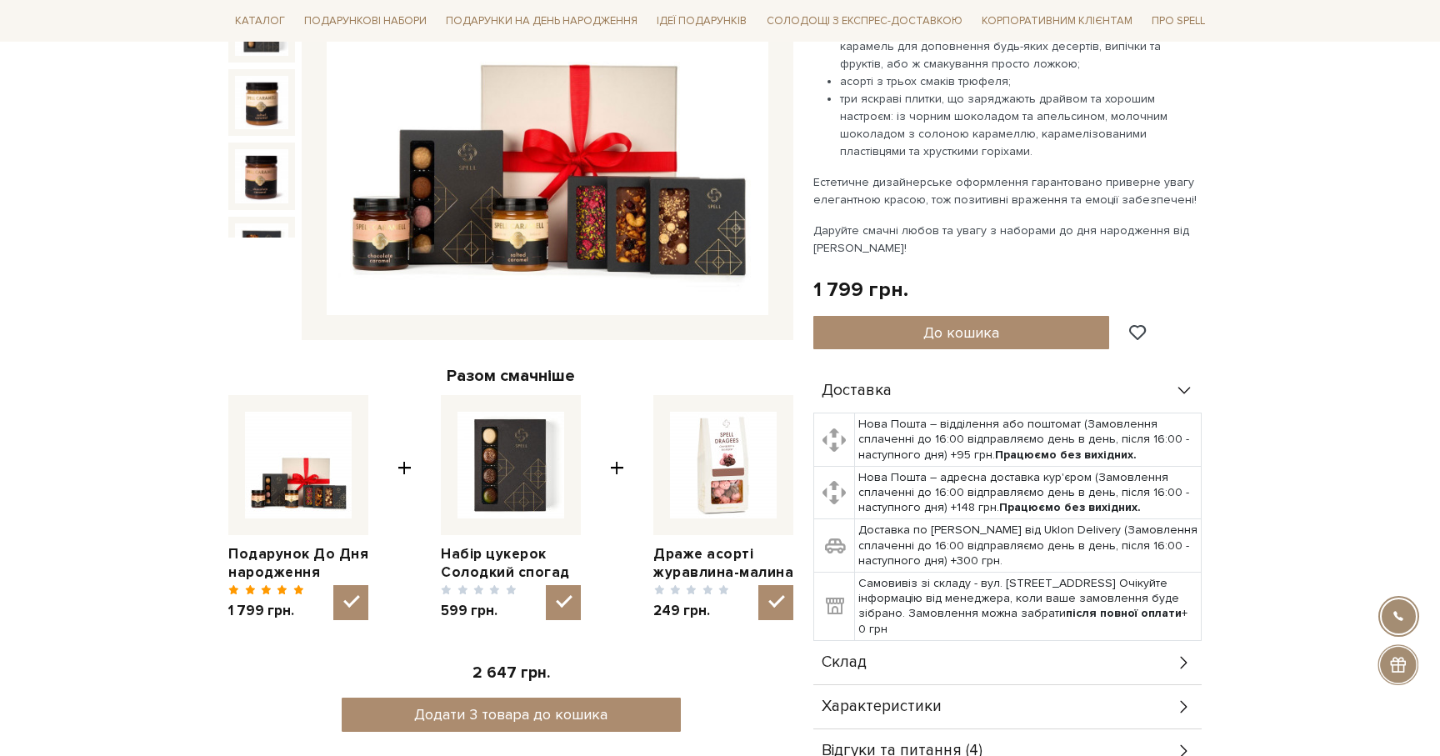
scroll to position [379, 0]
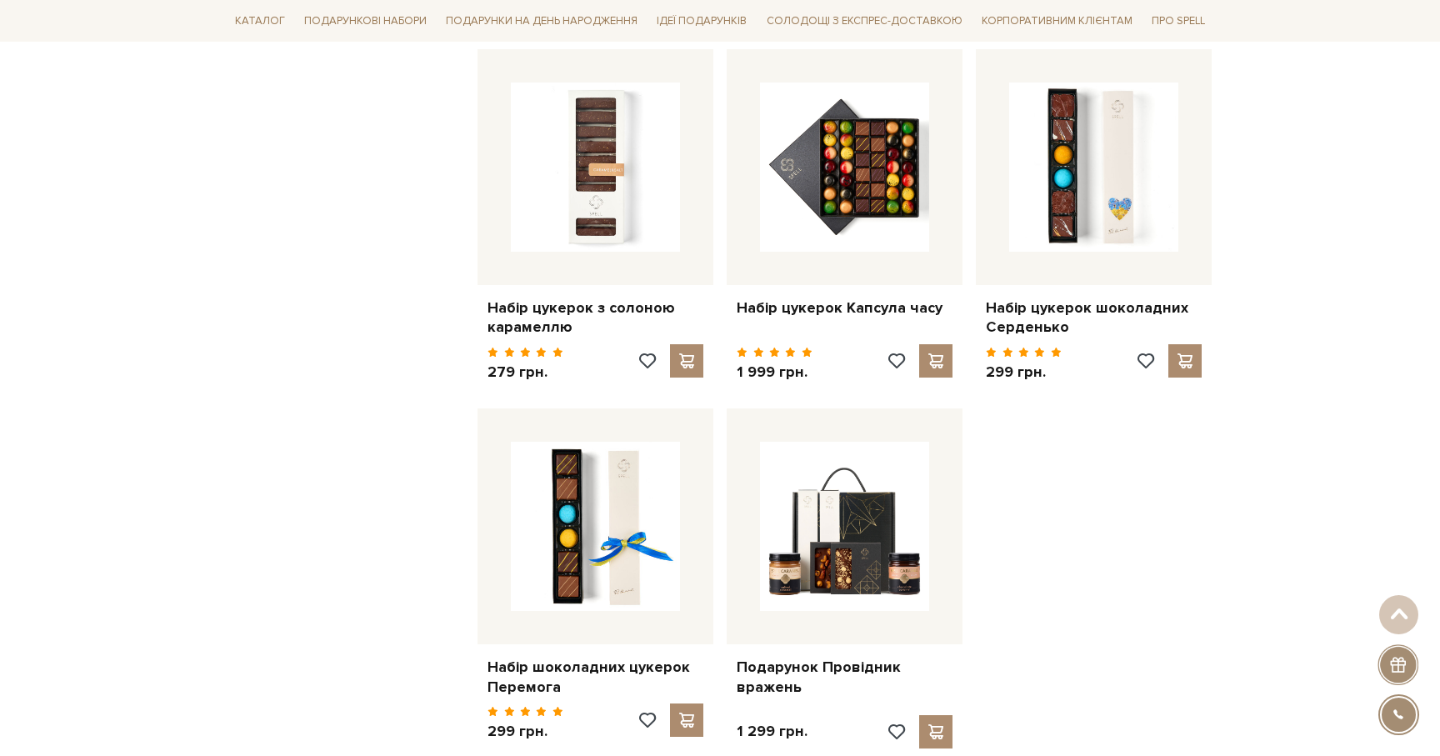
scroll to position [1742, 0]
